Goal: Task Accomplishment & Management: Complete application form

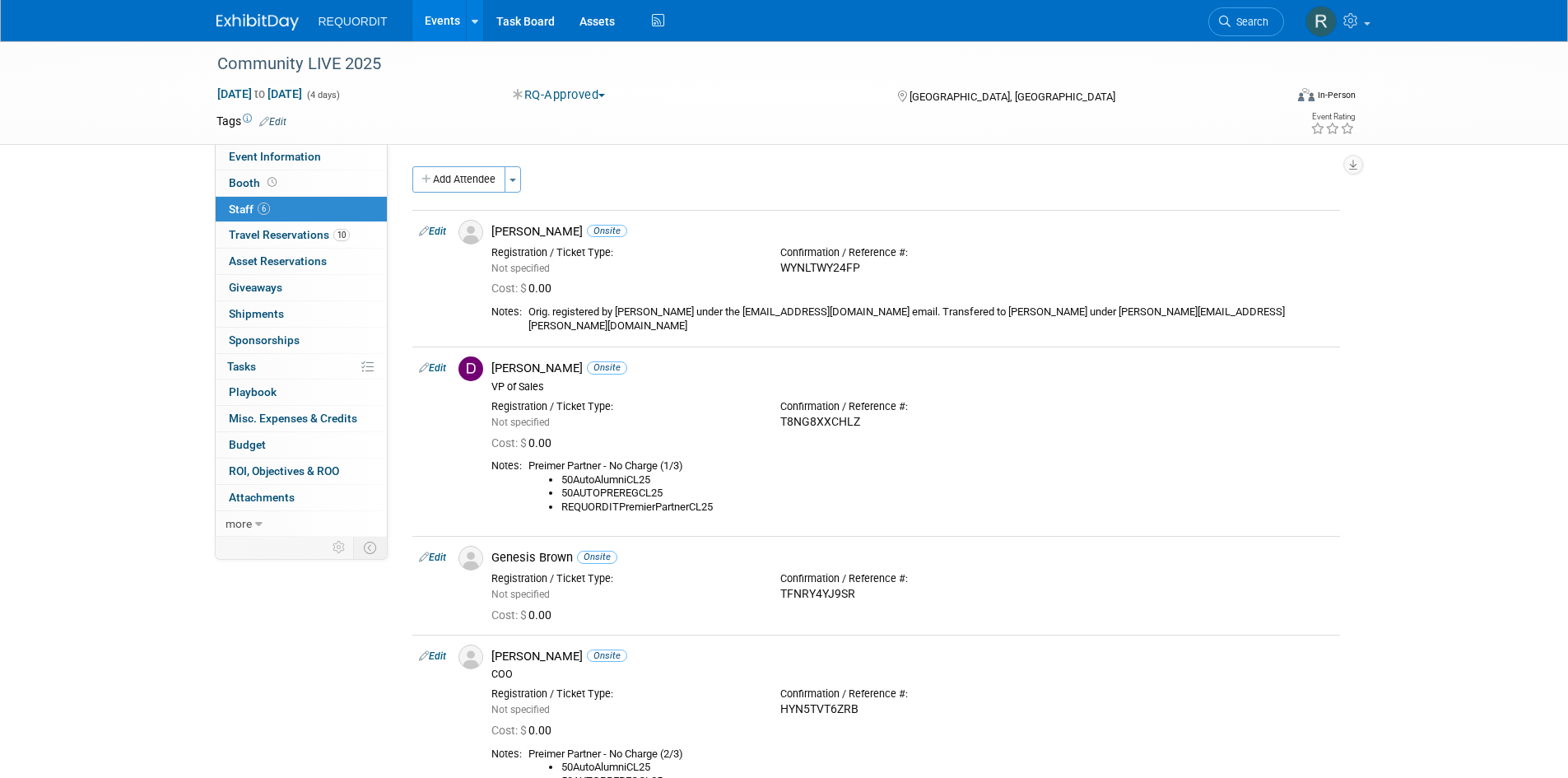
click at [424, 227] on icon at bounding box center [424, 230] width 10 height 17
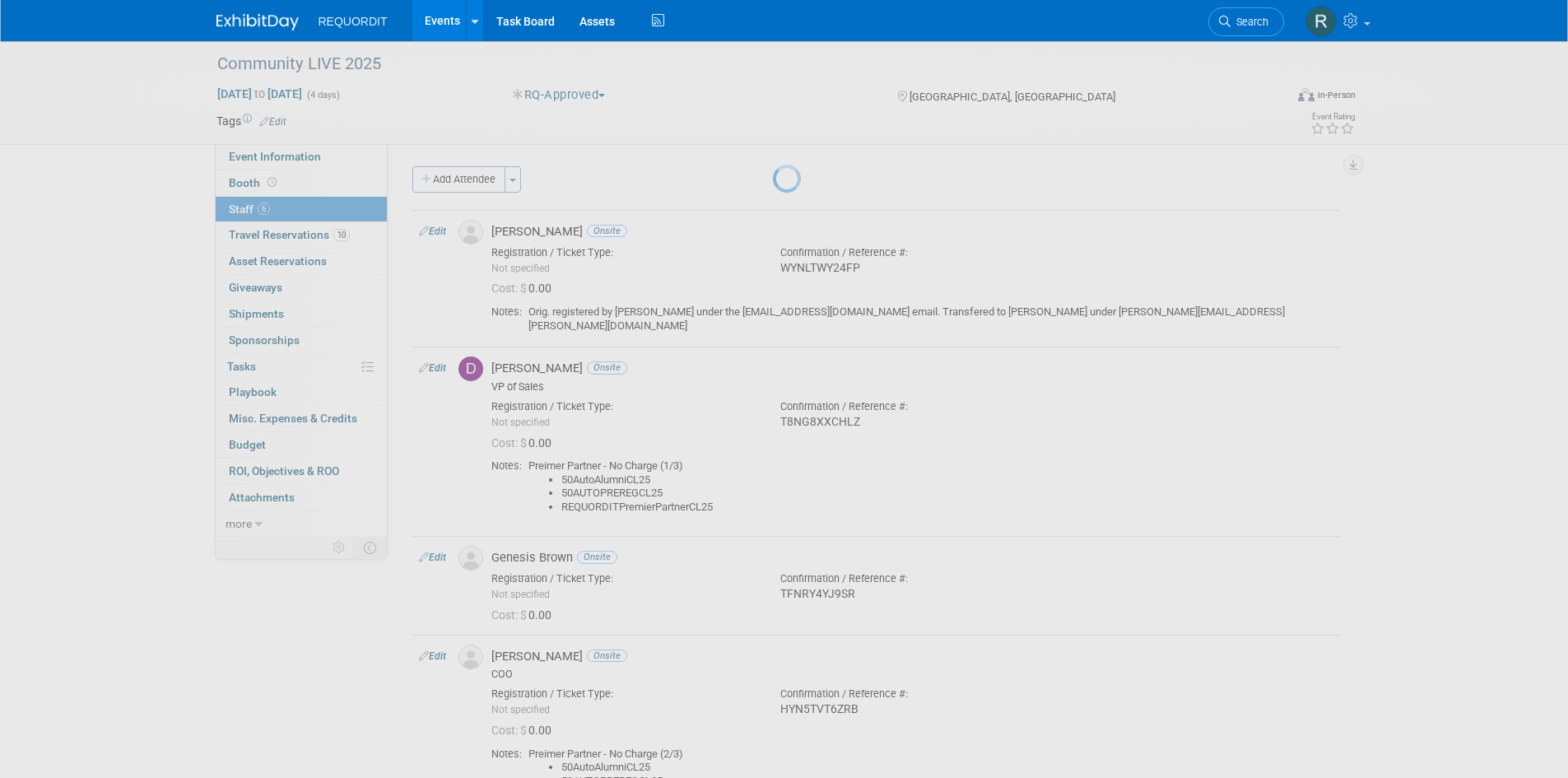
select select "73bae54e-82cb-4a00-bdeb-8bde30d562ec"
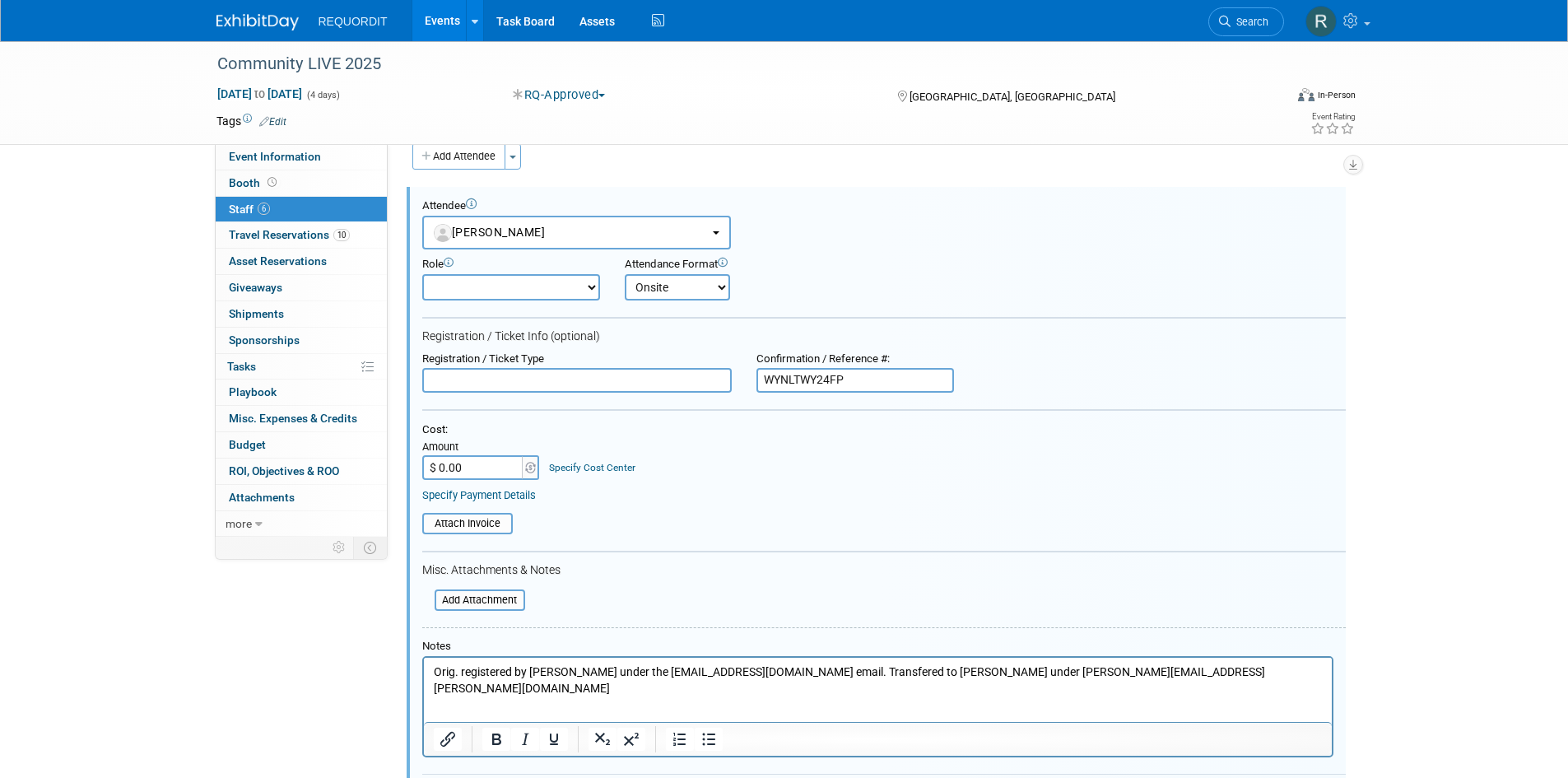
drag, startPoint x: 773, startPoint y: 379, endPoint x: 746, endPoint y: 379, distance: 27.0
click at [746, 379] on div "Confirmation / Reference #: WYNLTWY24FP" at bounding box center [855, 373] width 222 height 41
paste input "HRN7CV8YHF7"
type input "HRN7CV8YHF7"
click at [874, 503] on div "Attach Invoice" at bounding box center [883, 518] width 923 height 32
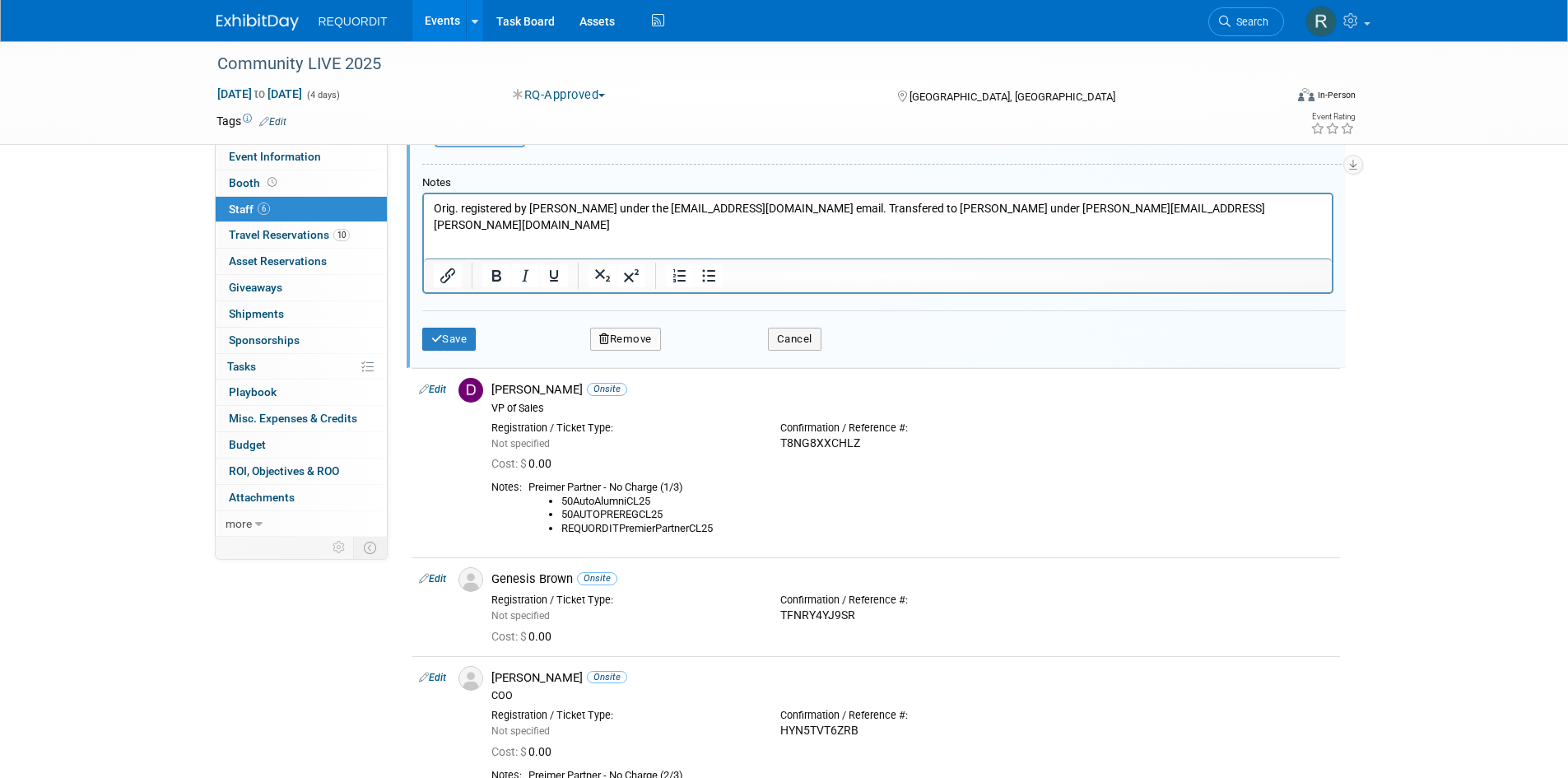
scroll to position [494, 0]
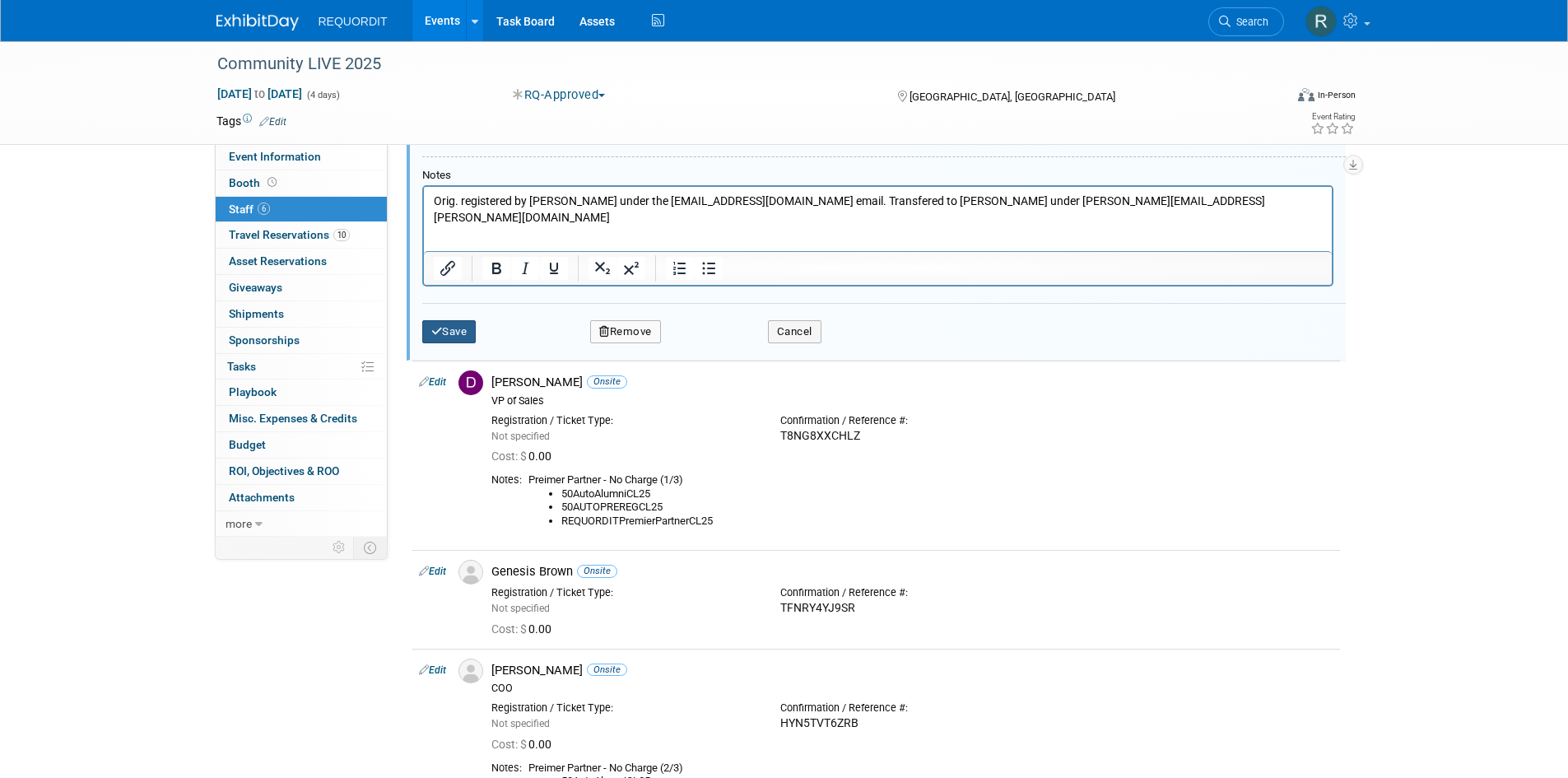
click at [460, 333] on button "Save" at bounding box center [448, 331] width 54 height 23
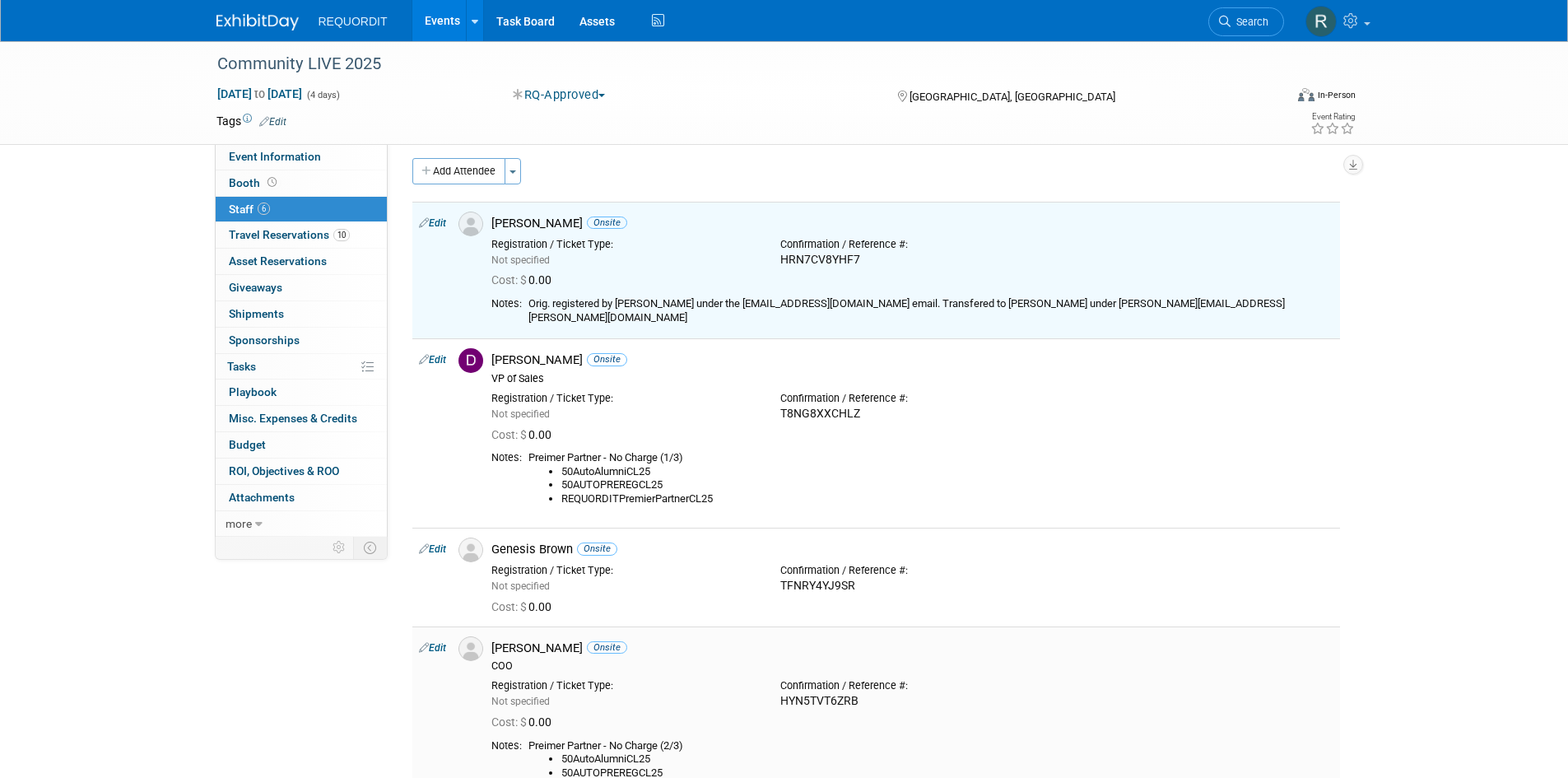
scroll to position [0, 0]
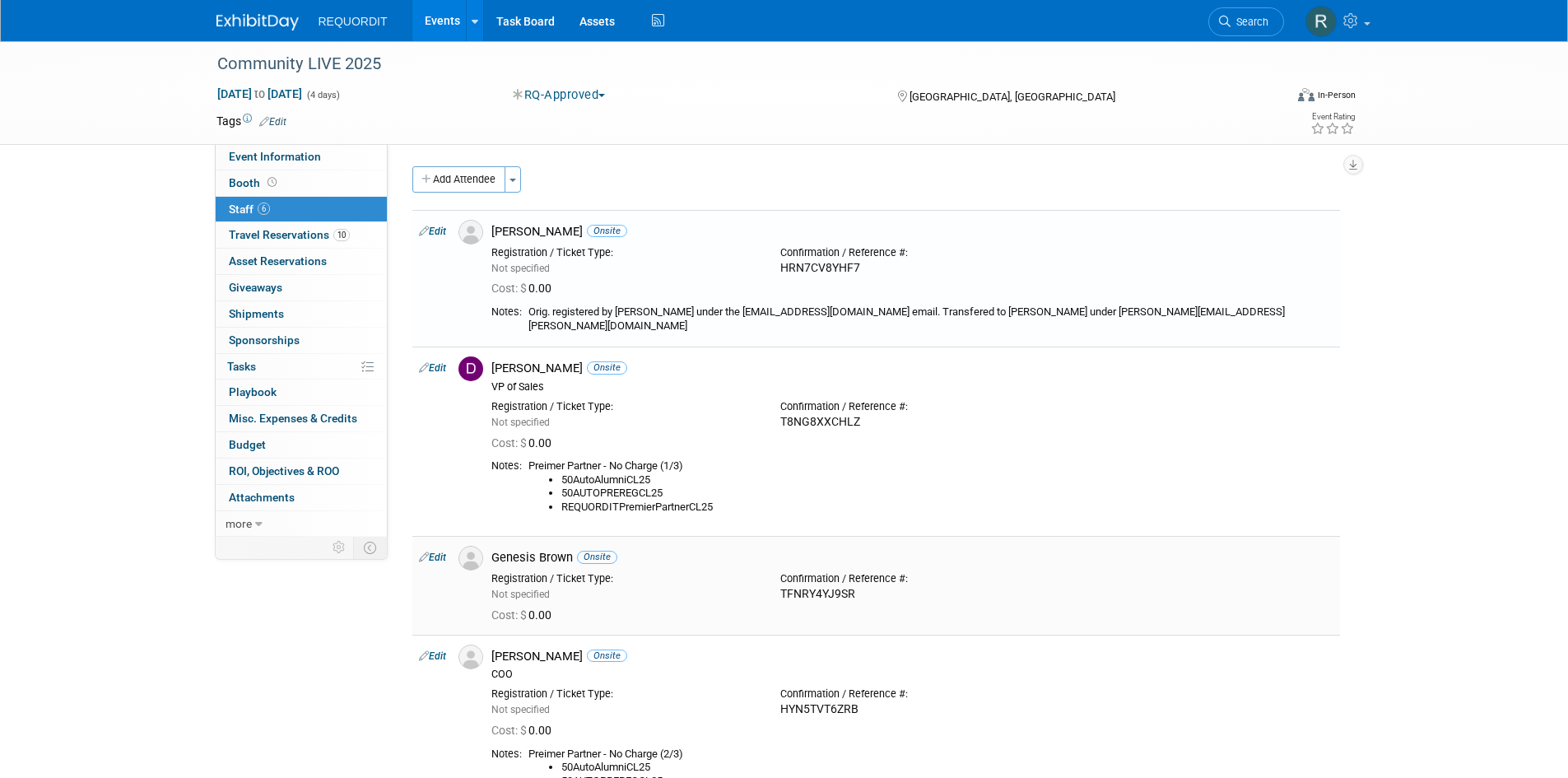
click at [896, 608] on div "Cost: $ 0.00" at bounding box center [912, 615] width 842 height 15
click at [421, 548] on icon at bounding box center [424, 556] width 10 height 17
select select "4e17fa85-95e8-4a41-b201-3b29ab2af152"
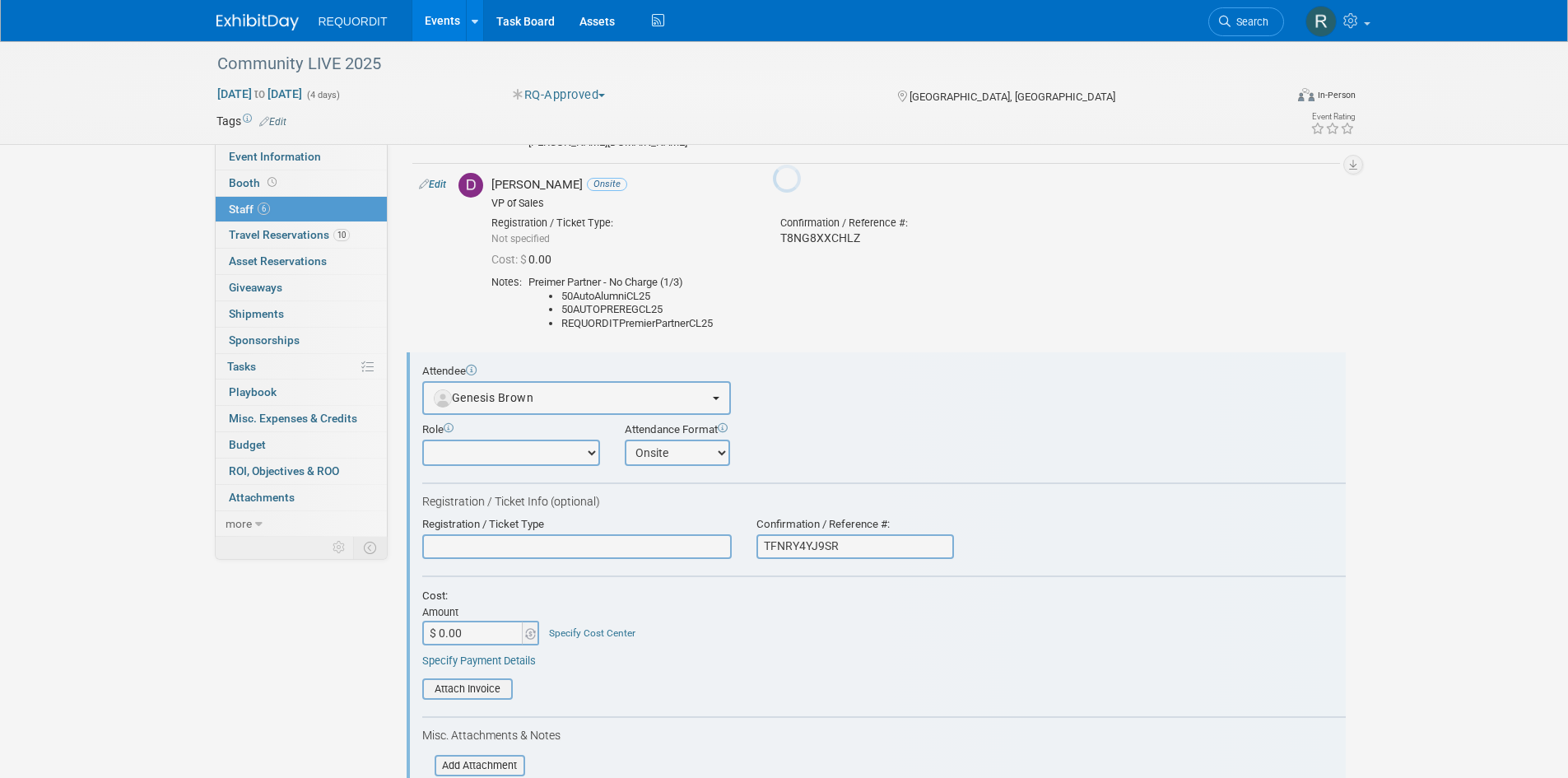
scroll to position [337, 0]
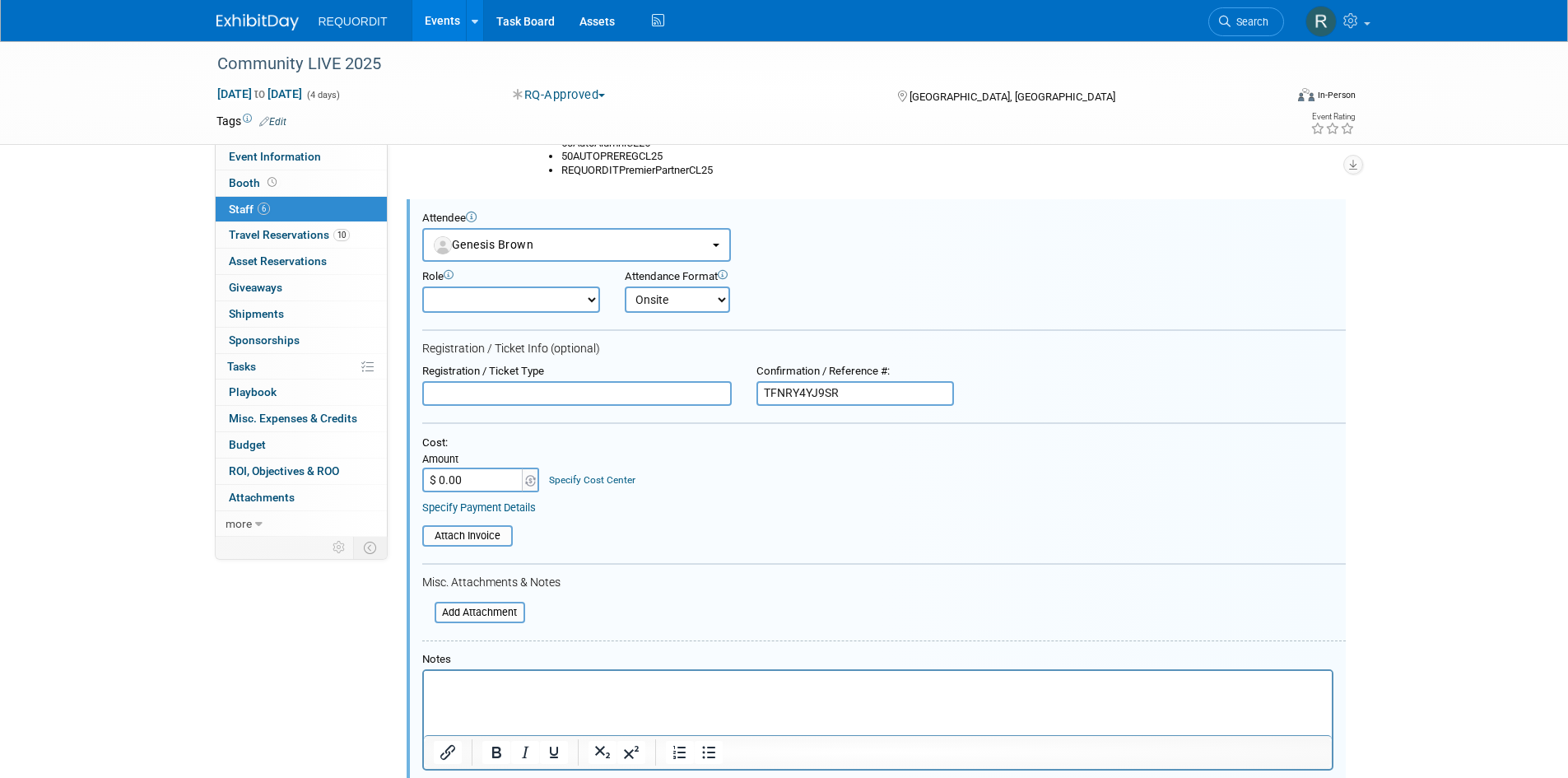
click at [710, 575] on div "Misc. Attachments & Notes" at bounding box center [883, 583] width 923 height 15
drag, startPoint x: 854, startPoint y: 383, endPoint x: 718, endPoint y: 383, distance: 136.0
click at [718, 383] on div "Registration / Ticket Type Confirmation / Reference #: TFNRY4YJ9SR" at bounding box center [884, 384] width 948 height 41
paste input "N7NRWWBPW59"
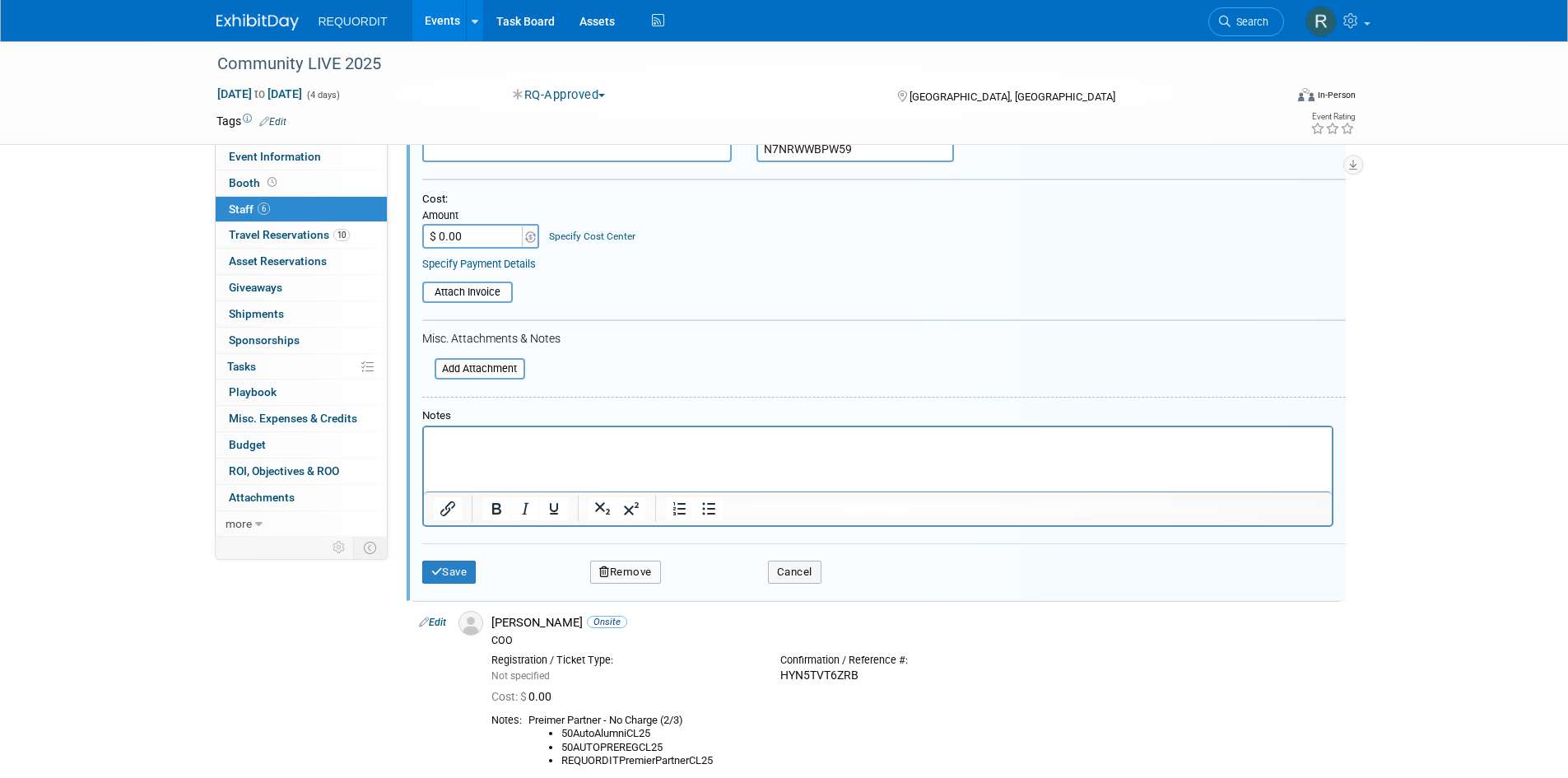
scroll to position [584, 0]
type input "N7NRWWBPW59"
click at [458, 565] on button "Save" at bounding box center [448, 568] width 54 height 23
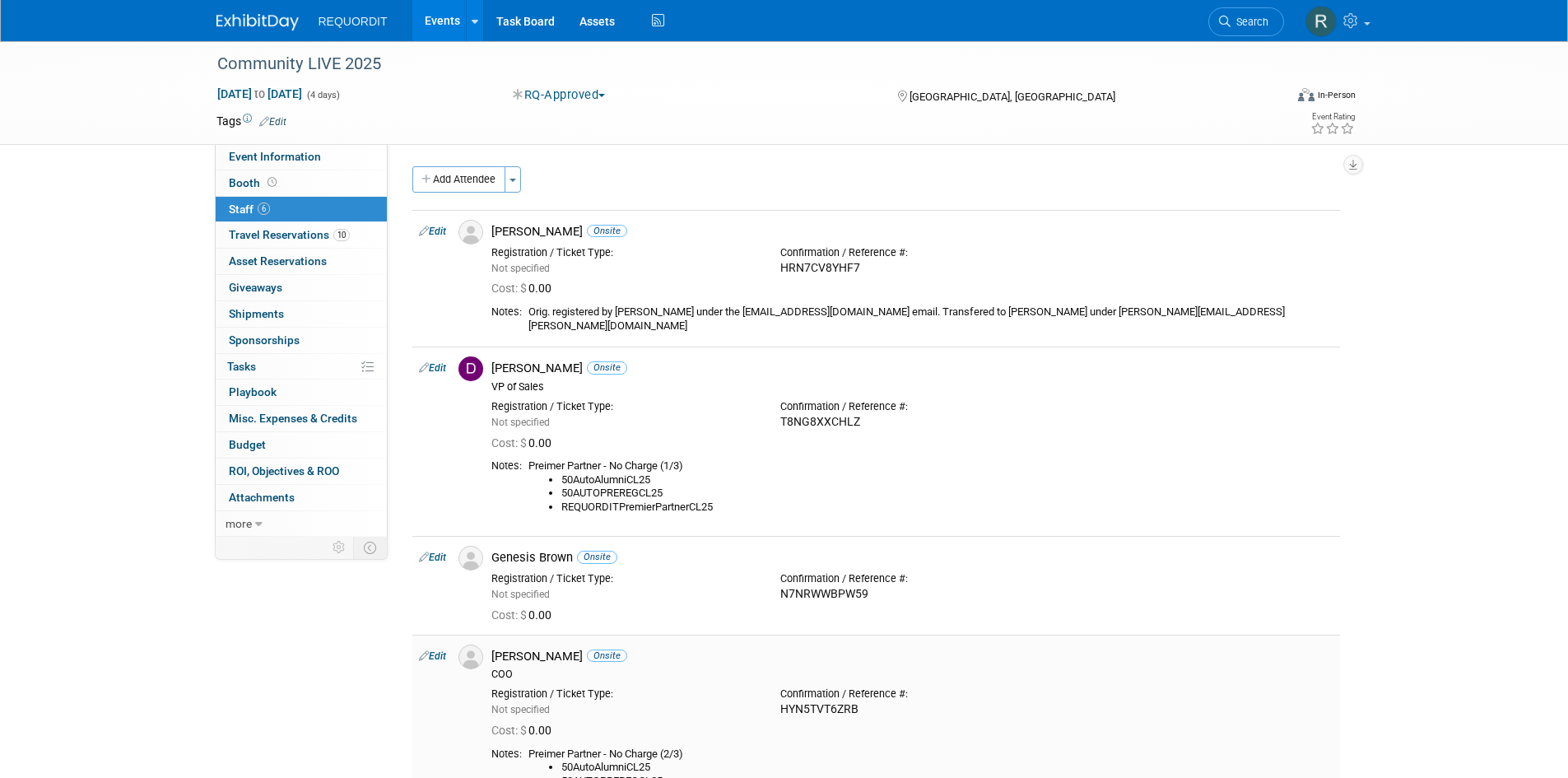
scroll to position [82, 0]
